Goal: Transaction & Acquisition: Purchase product/service

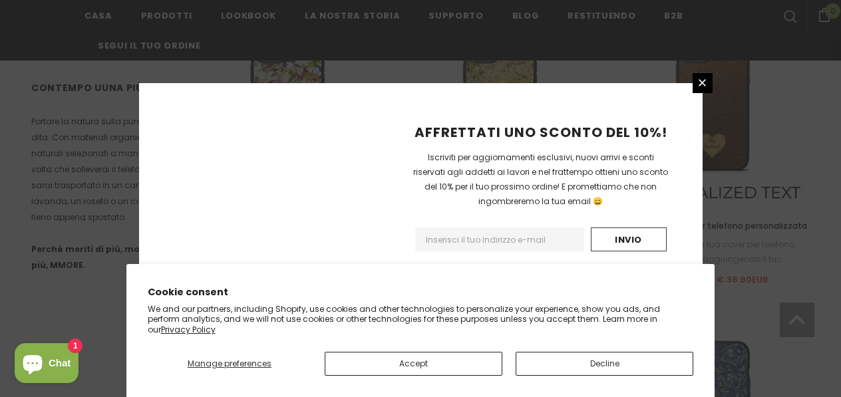
scroll to position [1733, 0]
